Goal: Navigation & Orientation: Find specific page/section

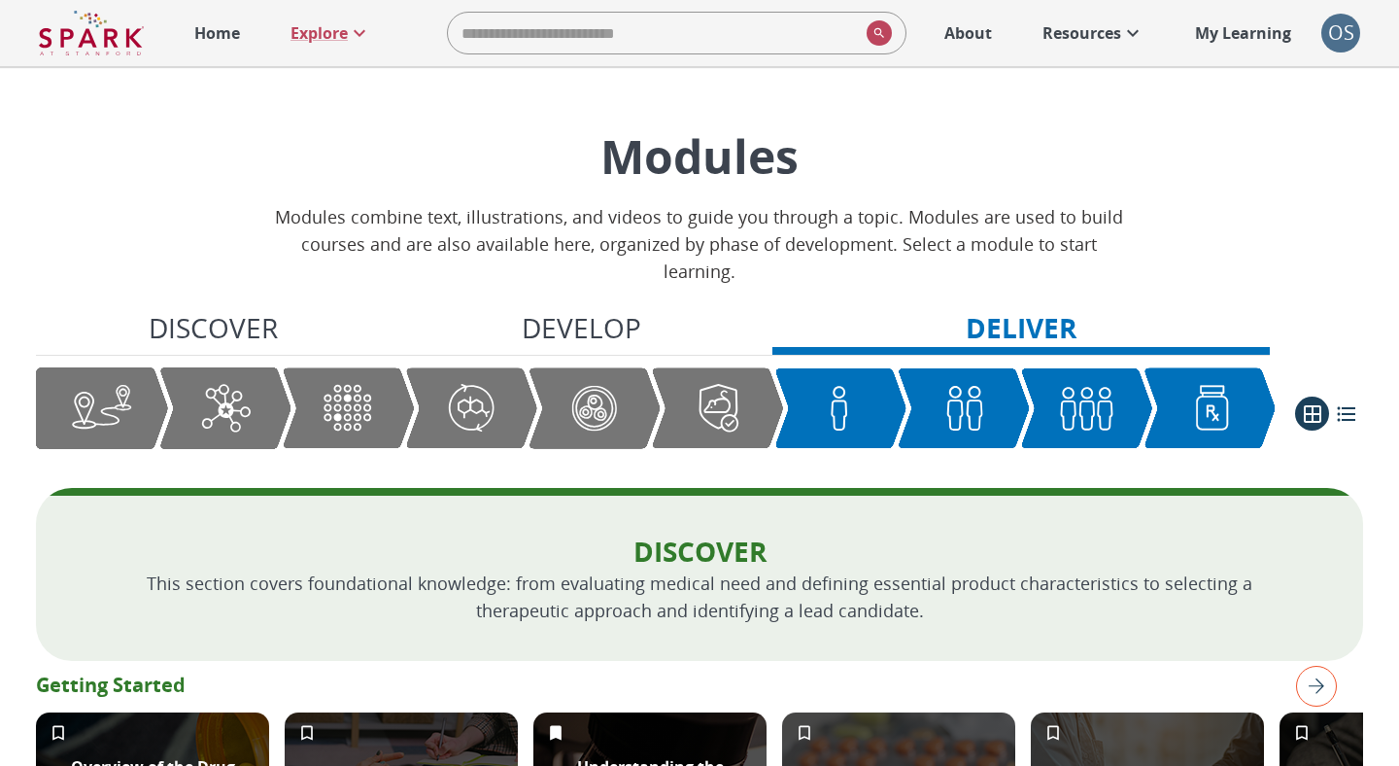
scroll to position [3238, 0]
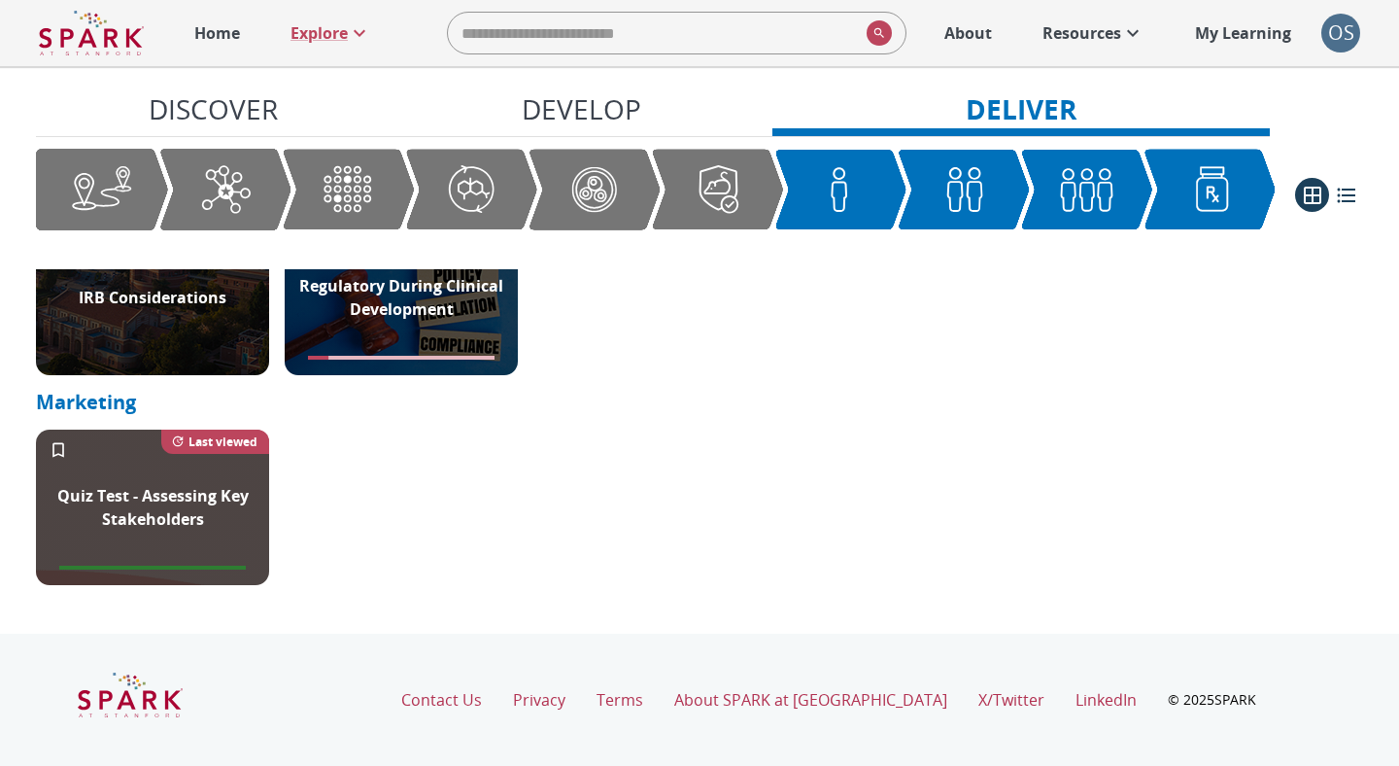
click at [223, 31] on p "Home" at bounding box center [217, 32] width 46 height 23
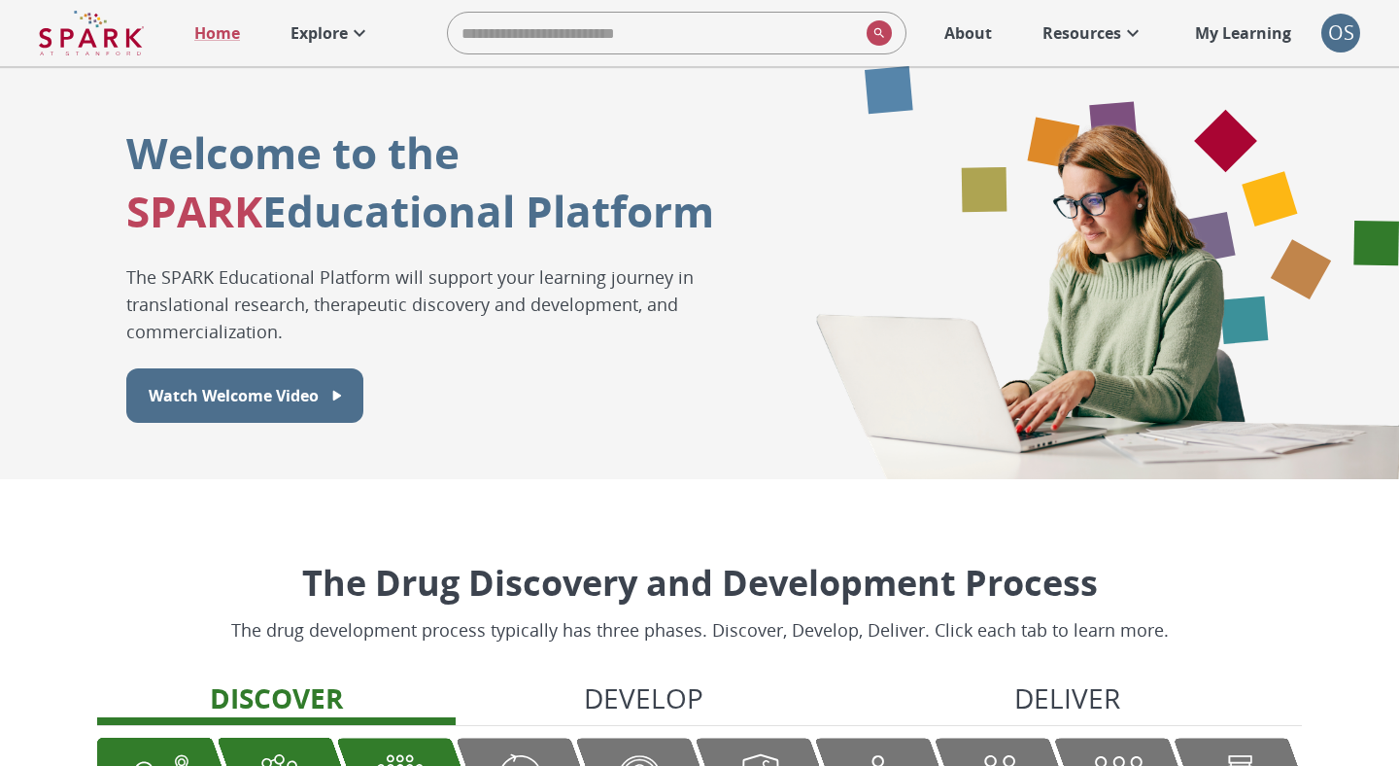
click at [338, 34] on p "Explore" at bounding box center [318, 32] width 57 height 23
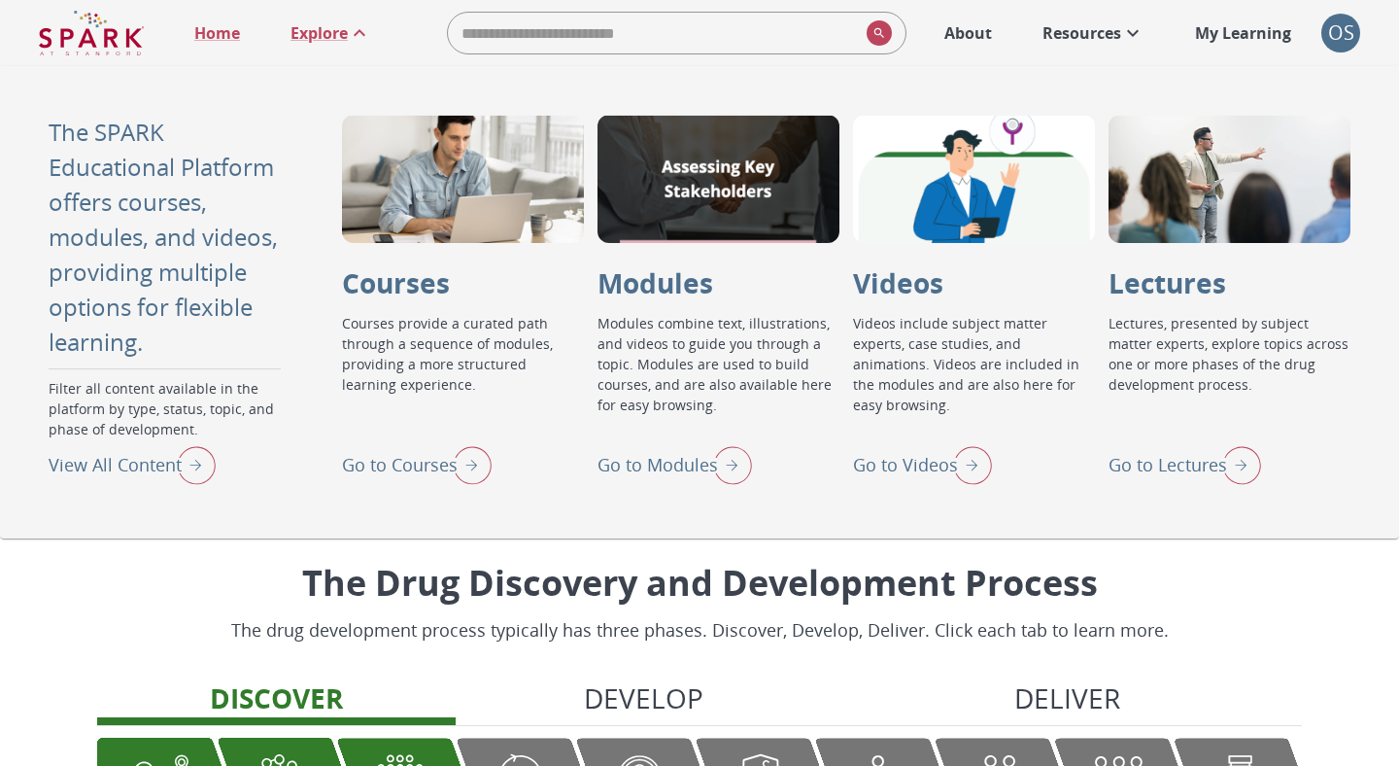
click at [155, 466] on p "View All Content" at bounding box center [115, 465] width 133 height 26
